Goal: Navigation & Orientation: Find specific page/section

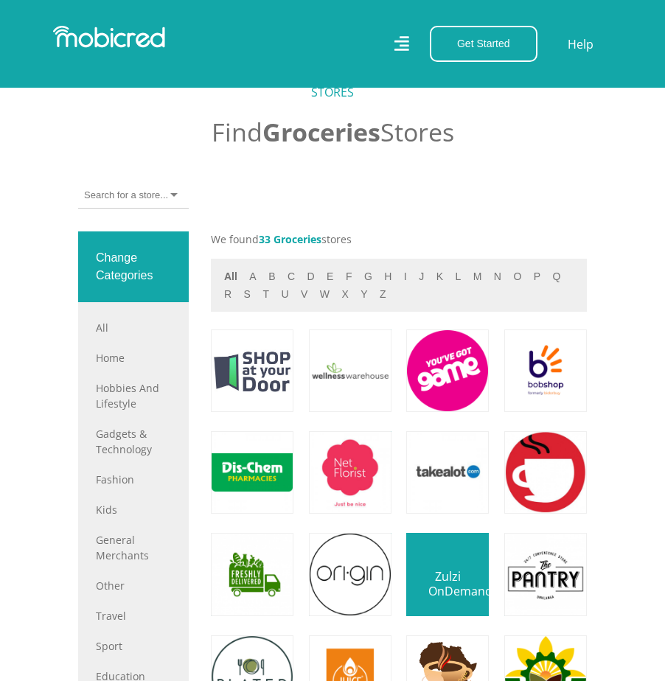
scroll to position [737, 0]
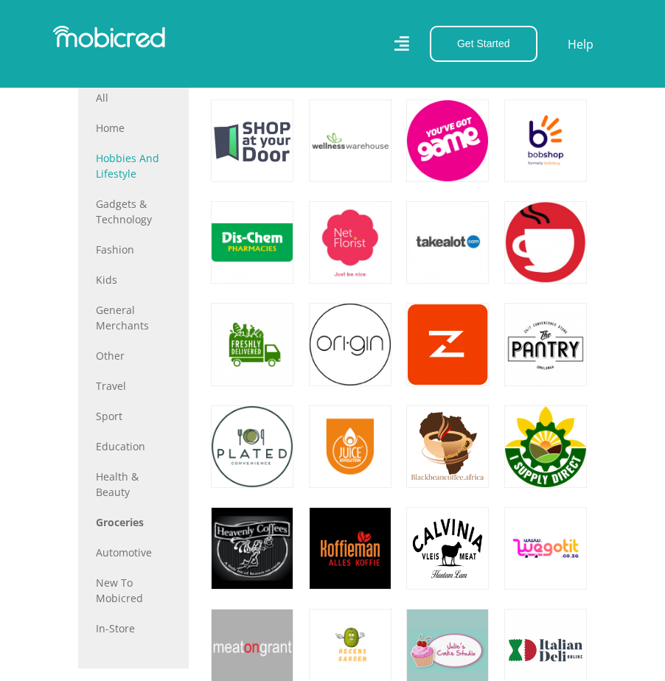
click at [124, 181] on link "Hobbies and Lifestyle" at bounding box center [133, 165] width 75 height 31
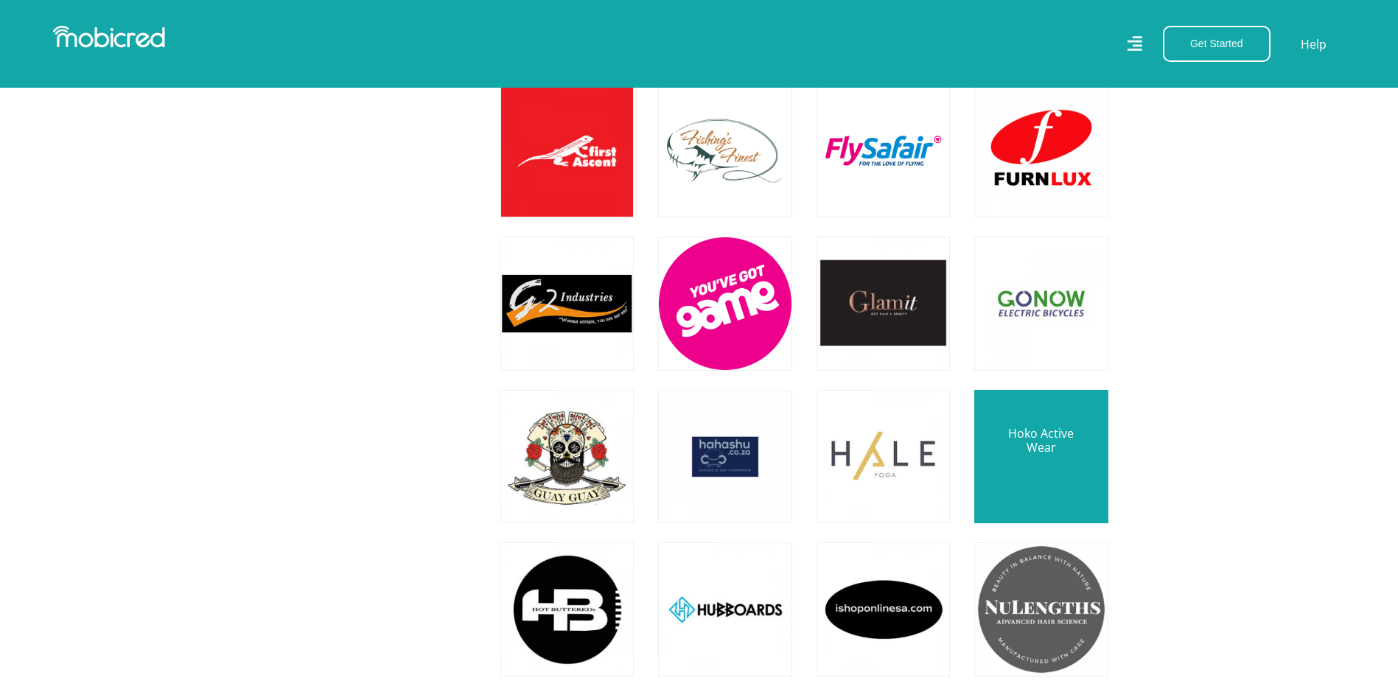
scroll to position [3396, 0]
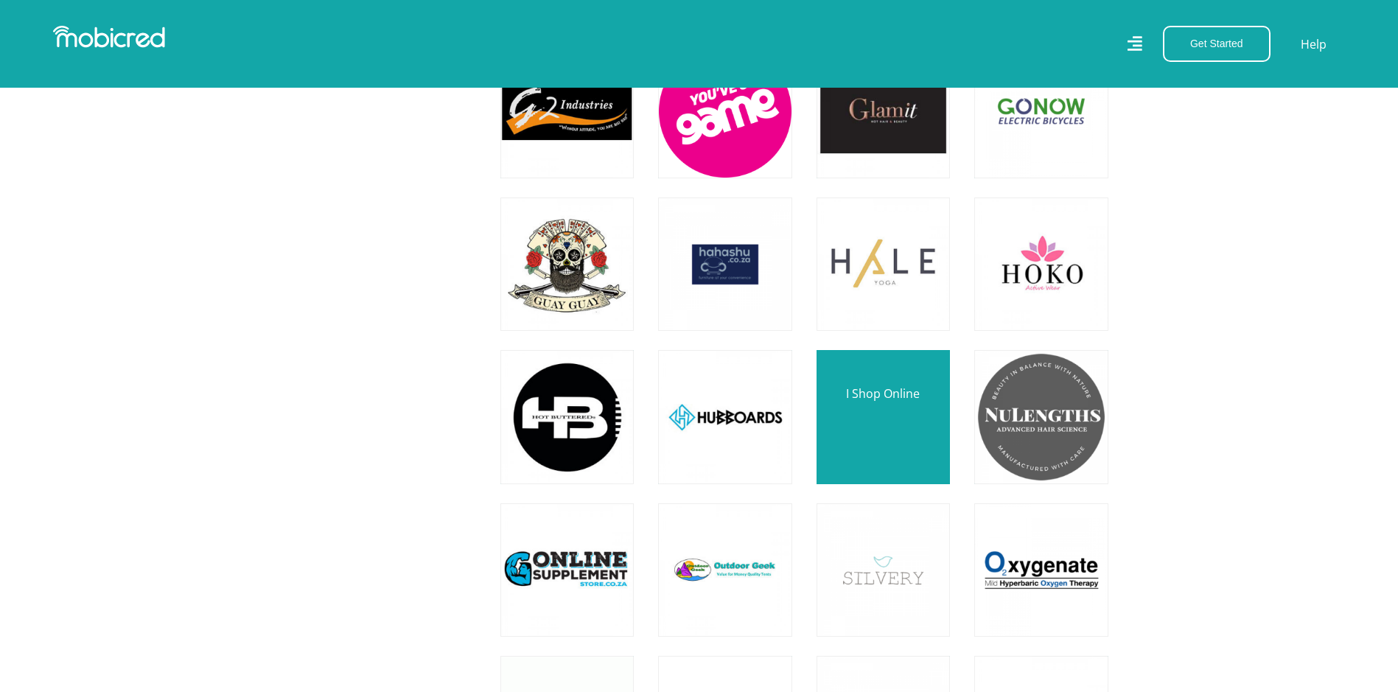
click at [664, 428] on link at bounding box center [883, 416] width 157 height 157
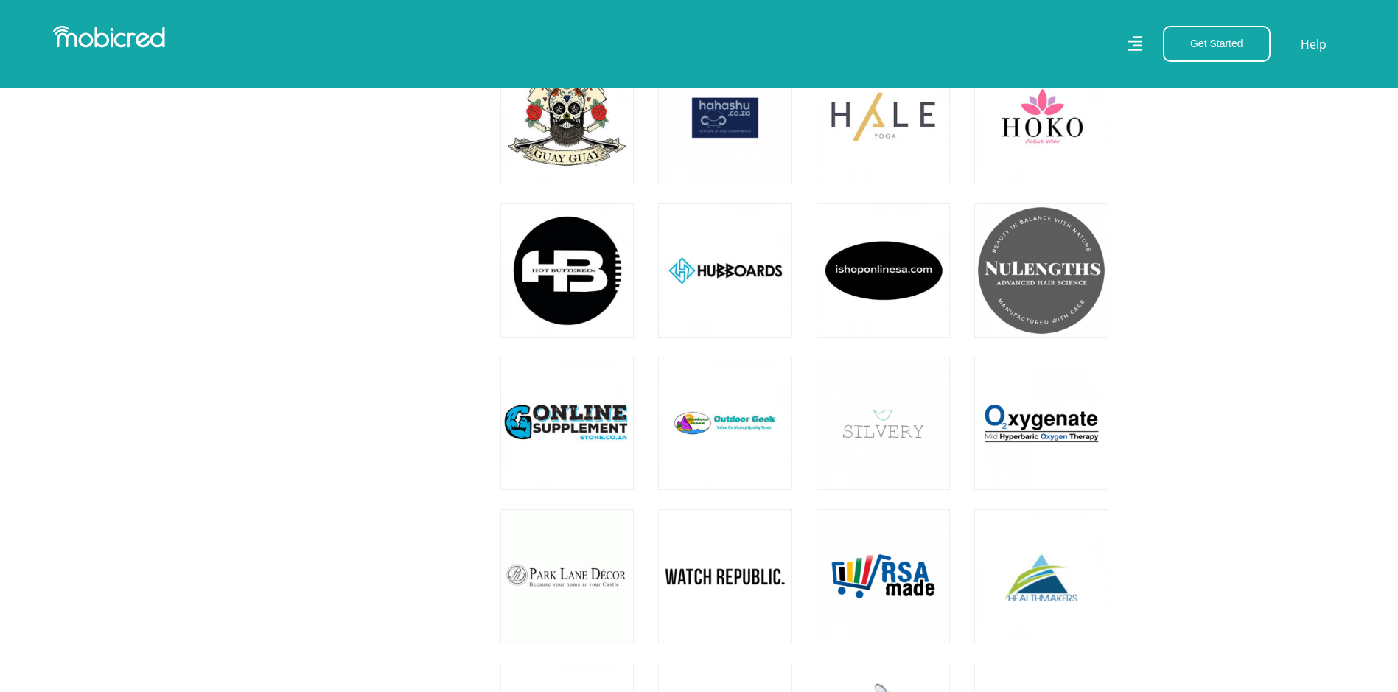
scroll to position [3543, 0]
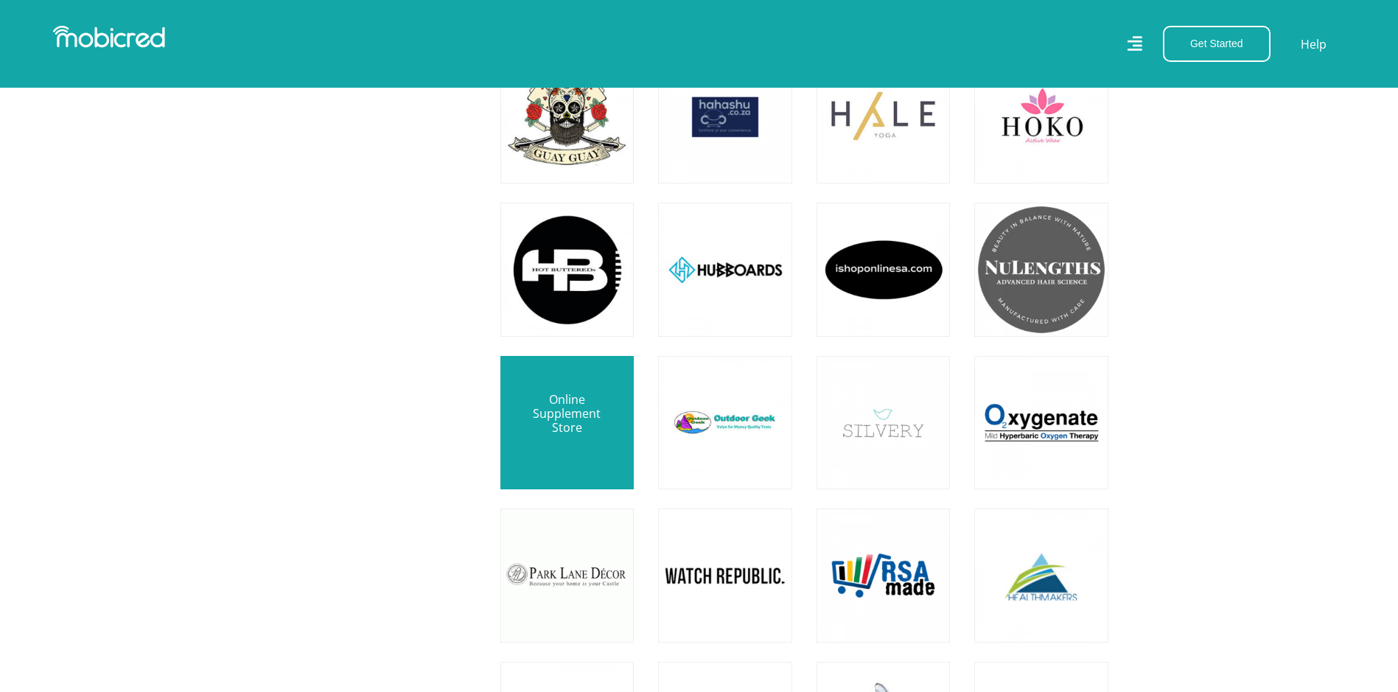
click at [570, 414] on link at bounding box center [567, 422] width 157 height 157
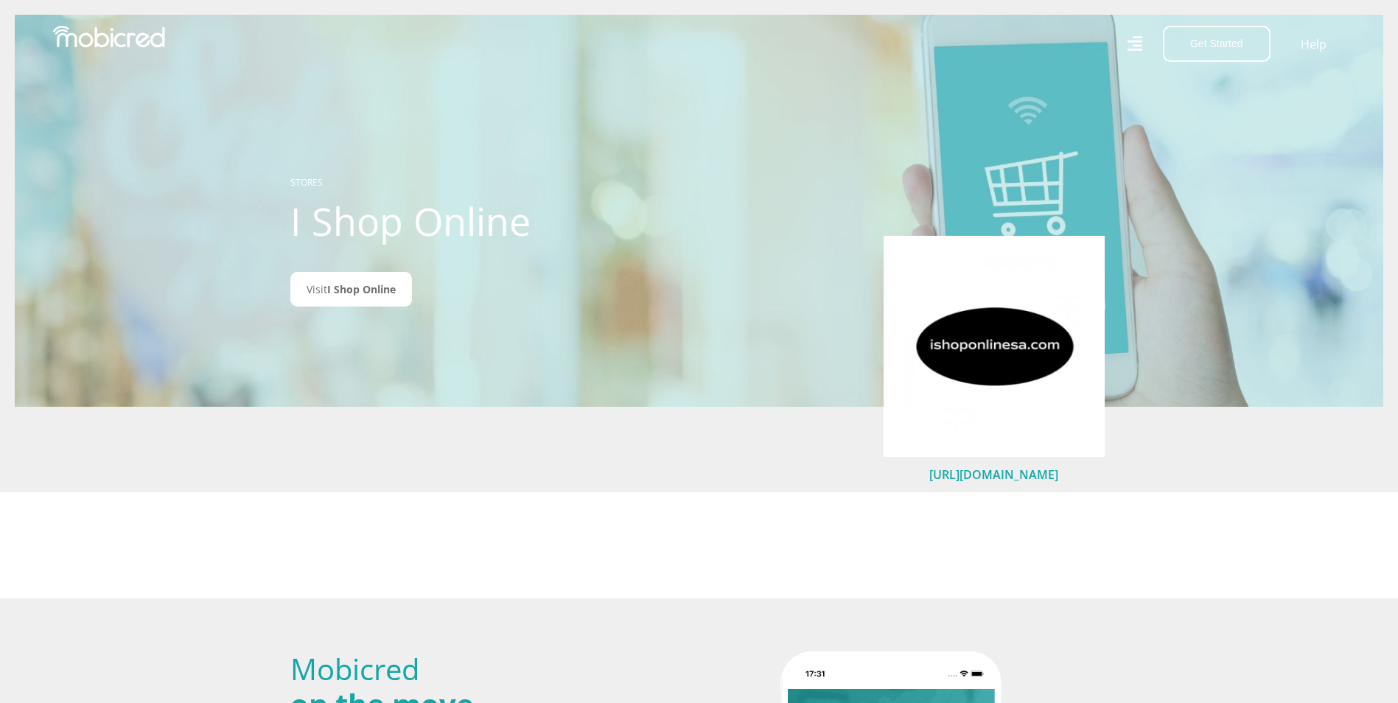
click at [996, 475] on link "https://ishoponlinesa.com/" at bounding box center [993, 474] width 129 height 16
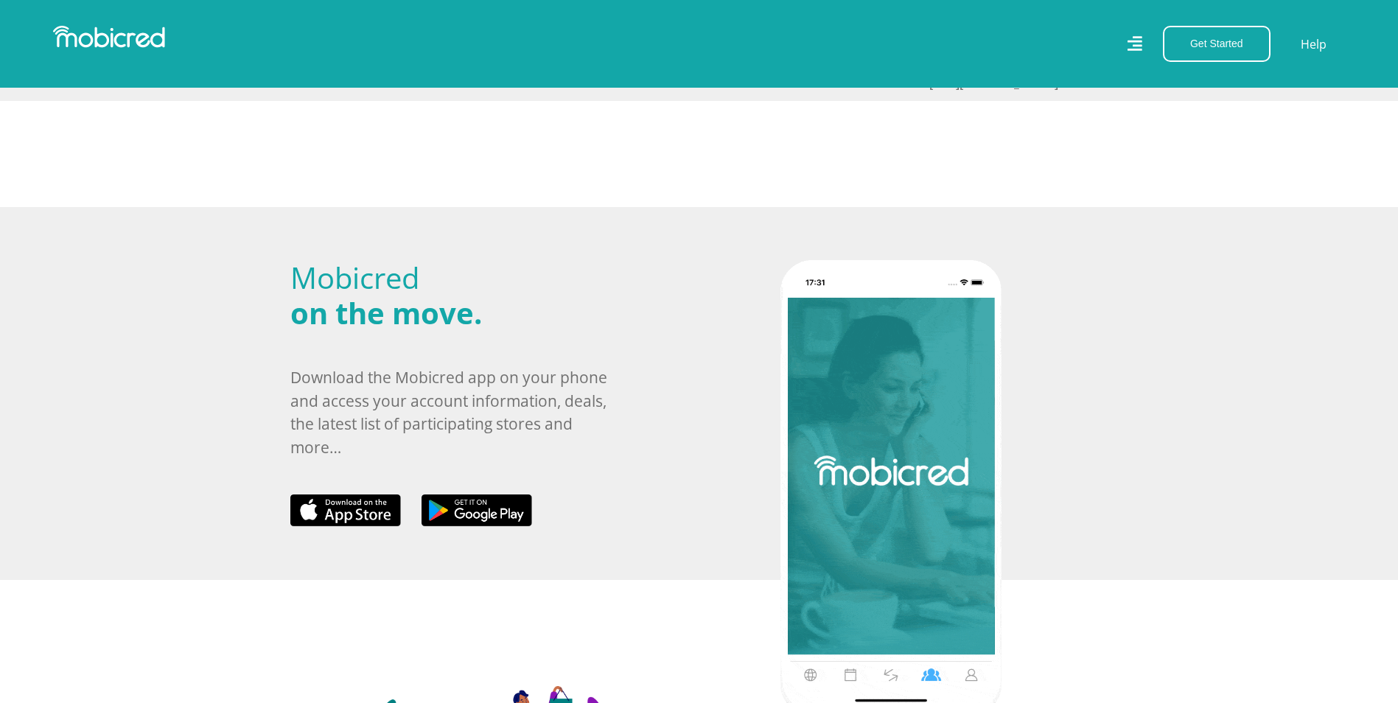
scroll to position [147, 0]
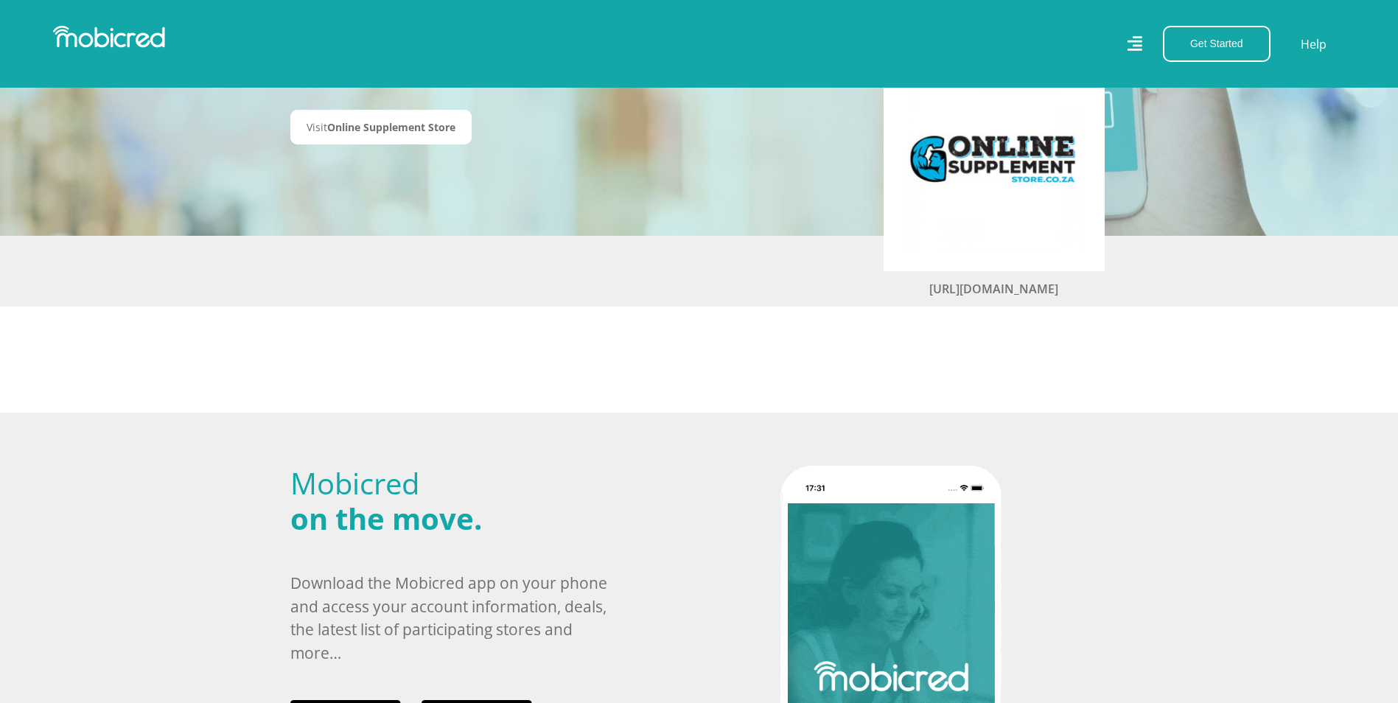
scroll to position [221, 0]
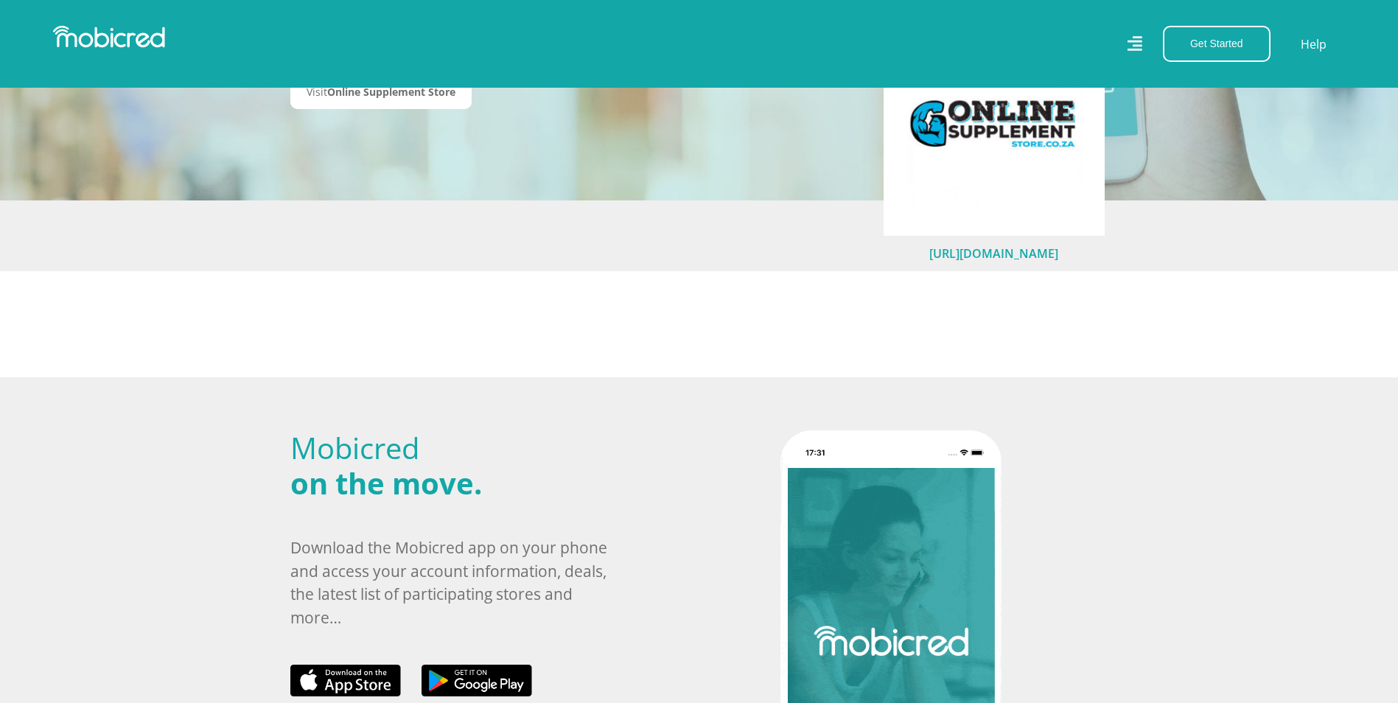
click at [970, 253] on link "https://www.onlinesupplementstore.co.za" at bounding box center [993, 253] width 129 height 16
click at [1012, 136] on img at bounding box center [994, 125] width 177 height 177
click at [963, 119] on img at bounding box center [994, 125] width 177 height 177
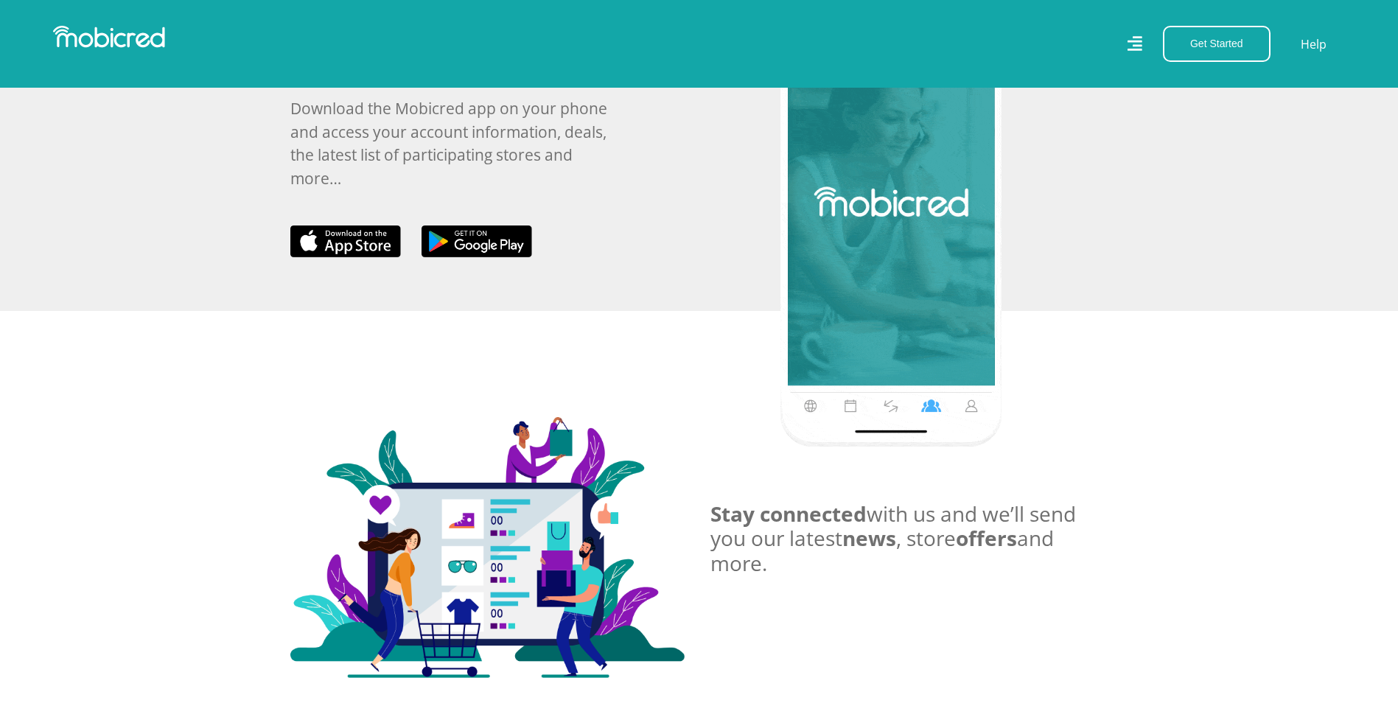
scroll to position [74, 0]
